Goal: Task Accomplishment & Management: Manage account settings

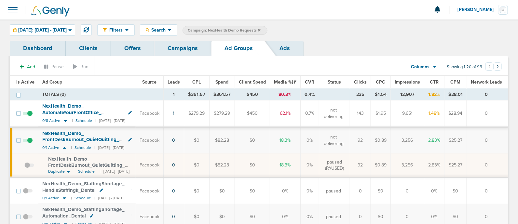
click at [261, 28] on icon at bounding box center [259, 30] width 3 height 4
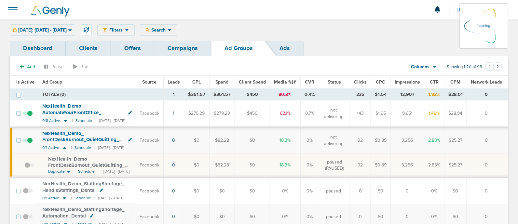
click at [194, 43] on link "Campaigns" at bounding box center [182, 48] width 57 height 15
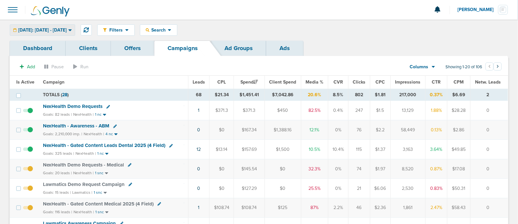
click at [67, 31] on span "[DATE]: [DATE] - [DATE]" at bounding box center [42, 30] width 49 height 5
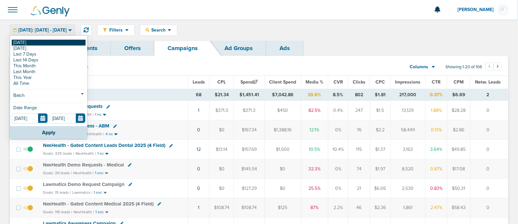
click at [46, 40] on link "[DATE]" at bounding box center [49, 43] width 74 height 6
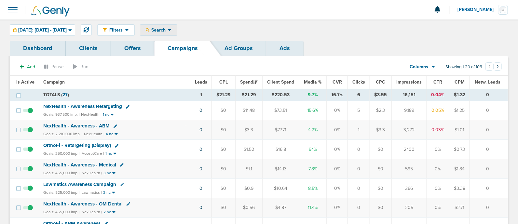
click at [168, 31] on span "Search" at bounding box center [158, 30] width 19 height 6
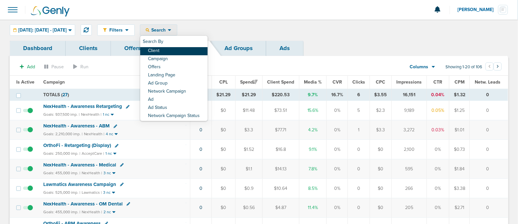
click at [175, 49] on link "Client" at bounding box center [173, 51] width 67 height 8
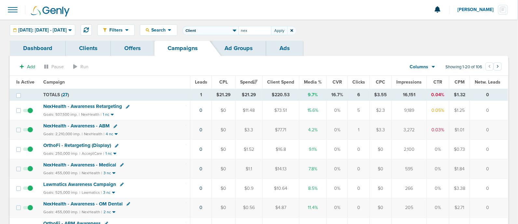
type input "nex"
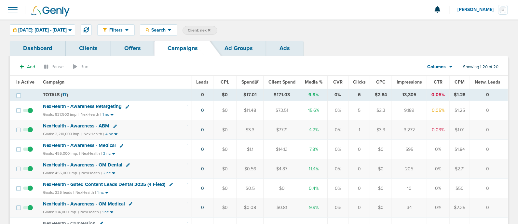
click at [171, 184] on icon at bounding box center [171, 185] width 4 height 4
select select
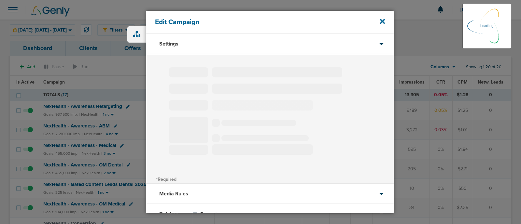
type input "NexHealth - Gated Content Leads Dental 2025 (4 Field)"
select select "Leads"
radio input "true"
select select "readWrite"
select select "1"
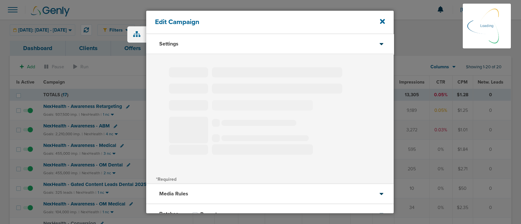
select select "2"
select select "3"
select select "4"
select select "6"
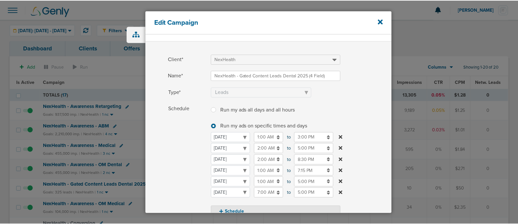
scroll to position [13, 0]
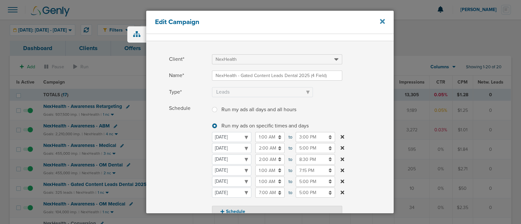
click at [381, 19] on icon at bounding box center [382, 21] width 5 height 7
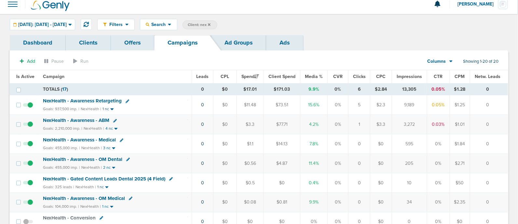
scroll to position [16, 0]
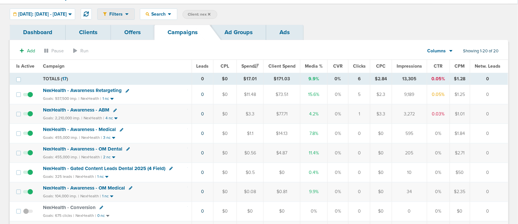
drag, startPoint x: 104, startPoint y: 79, endPoint x: 119, endPoint y: 17, distance: 63.9
click at [147, 75] on td "TOTALS ( 17 )" at bounding box center [115, 79] width 153 height 12
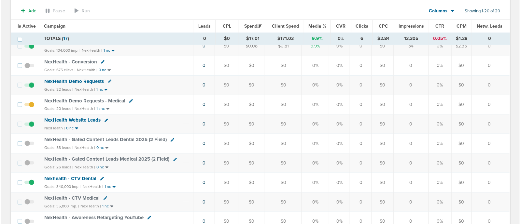
scroll to position [164, 0]
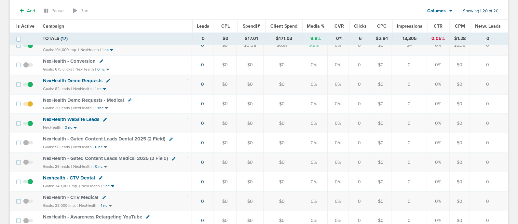
click at [129, 99] on icon at bounding box center [130, 101] width 4 height 4
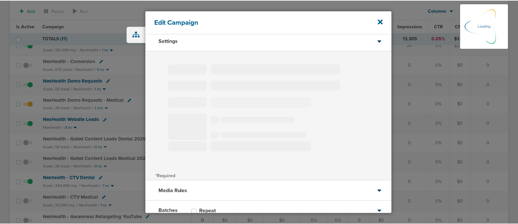
scroll to position [3, 0]
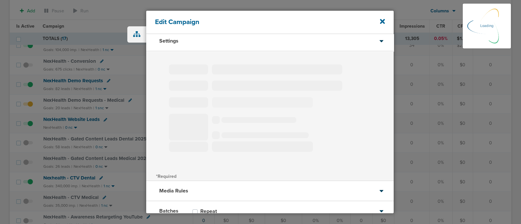
type input "NexHealth Demo Requests - Medical"
select select "Leads"
radio input "true"
select select "readOnly"
select select "1"
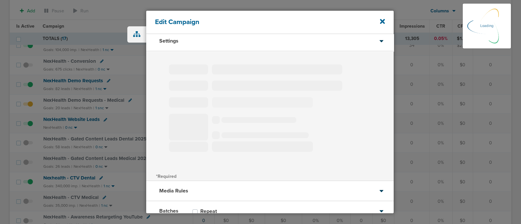
select select "2"
select select "3"
select select "4"
select select "6"
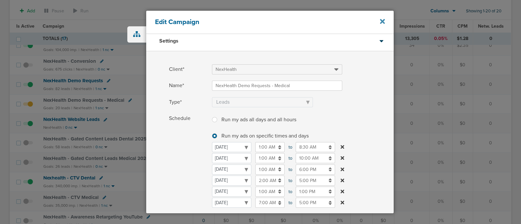
click at [384, 21] on icon at bounding box center [382, 21] width 5 height 7
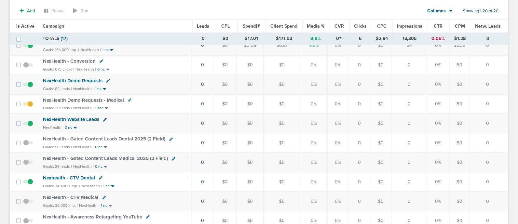
click at [128, 99] on icon at bounding box center [130, 101] width 4 height 4
select select
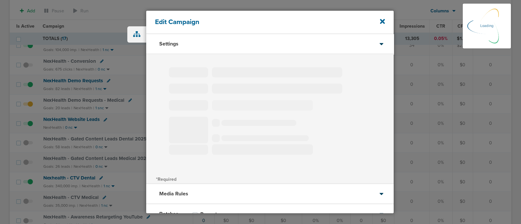
type input "NexHealth Demo Requests - Medical"
select select "Leads"
radio input "true"
select select "readOnly"
select select "1"
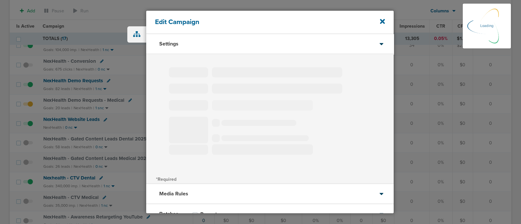
select select "2"
select select "3"
select select "4"
select select "6"
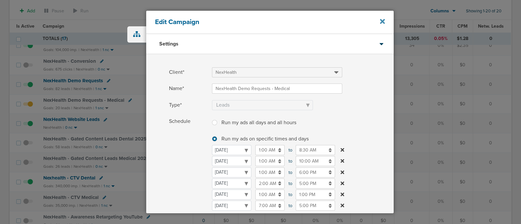
click at [384, 20] on icon at bounding box center [382, 21] width 5 height 5
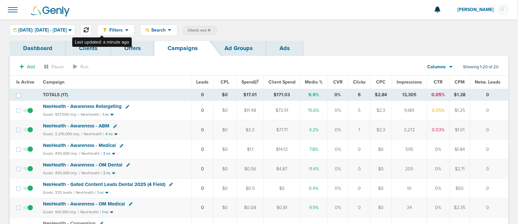
click at [89, 28] on icon at bounding box center [86, 29] width 5 height 5
click at [211, 30] on icon at bounding box center [209, 30] width 3 height 4
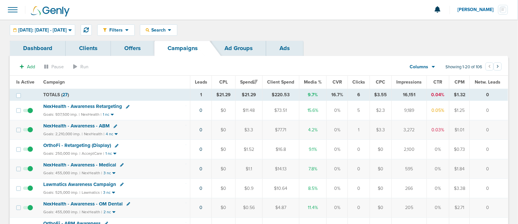
click at [316, 80] on span "Media %" at bounding box center [313, 82] width 18 height 6
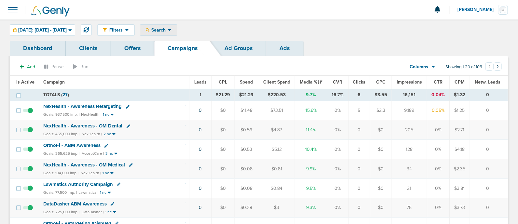
click at [168, 30] on span "Search" at bounding box center [158, 30] width 19 height 6
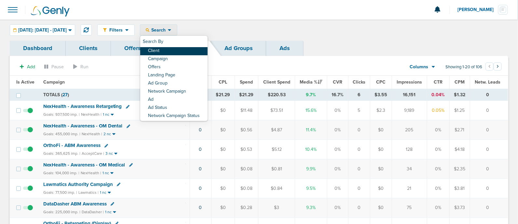
click at [176, 53] on link "Client" at bounding box center [173, 51] width 67 height 8
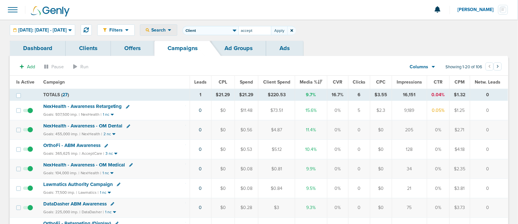
type input "accept"
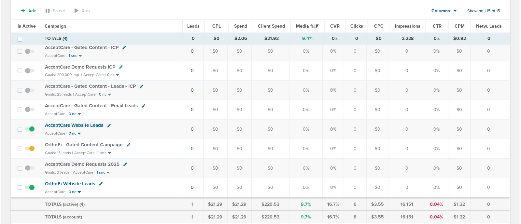
scroll to position [197, 0]
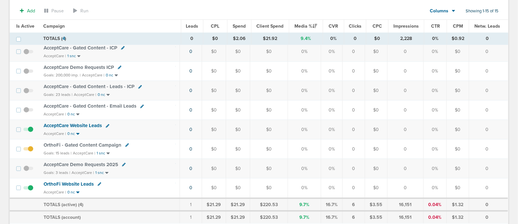
click at [126, 144] on icon at bounding box center [127, 146] width 4 height 4
select select
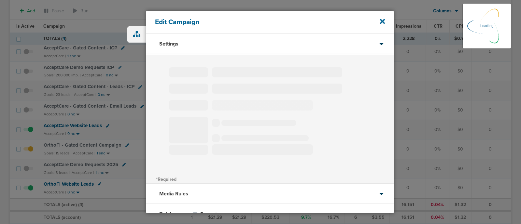
type input "OrthoFi - Gated Content Campaign"
select select "Leads"
radio input "true"
select select "readWrite"
select select "3"
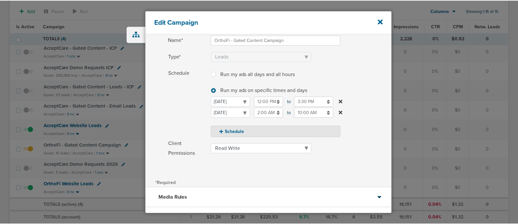
scroll to position [100, 0]
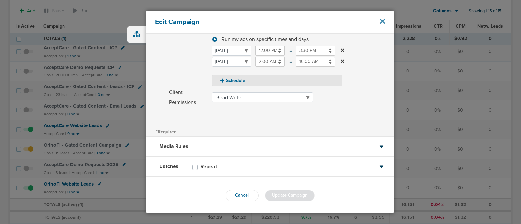
click at [384, 23] on icon at bounding box center [382, 21] width 5 height 5
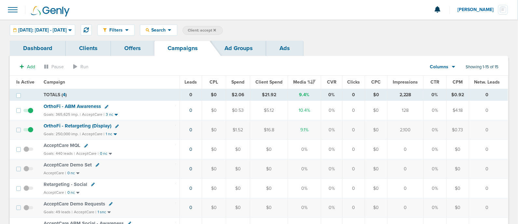
click at [215, 29] on span "Client: accept" at bounding box center [202, 31] width 28 height 6
type input "a"
type input "nex"
